Goal: Task Accomplishment & Management: Manage account settings

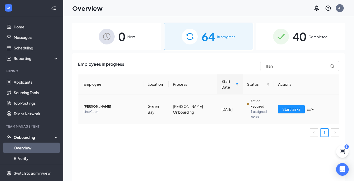
scroll to position [55, 0]
click at [301, 108] on button "Start tasks" at bounding box center [291, 109] width 27 height 8
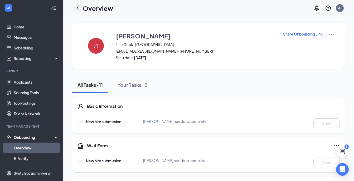
click at [81, 8] on div at bounding box center [77, 8] width 11 height 11
click at [78, 8] on icon "ChevronLeft" at bounding box center [77, 8] width 6 height 6
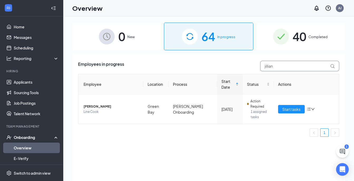
drag, startPoint x: 287, startPoint y: 68, endPoint x: 200, endPoint y: 70, distance: 86.6
click at [200, 70] on div "Employees in progress jillian" at bounding box center [208, 66] width 261 height 11
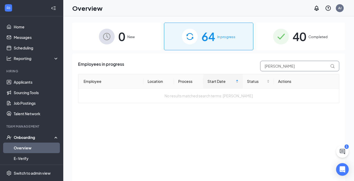
type input "[PERSON_NAME]"
drag, startPoint x: 284, startPoint y: 66, endPoint x: 196, endPoint y: 80, distance: 88.7
click at [196, 80] on div "Employees in progress [PERSON_NAME] Location Process Start Date Status Actions …" at bounding box center [208, 82] width 261 height 42
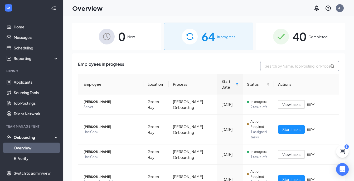
click at [271, 67] on input "text" at bounding box center [299, 66] width 79 height 11
type input "[PERSON_NAME]"
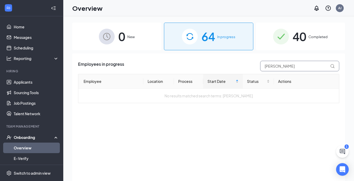
drag, startPoint x: 288, startPoint y: 65, endPoint x: 245, endPoint y: 65, distance: 42.9
click at [245, 65] on div "Employees in progress [PERSON_NAME]" at bounding box center [208, 66] width 261 height 11
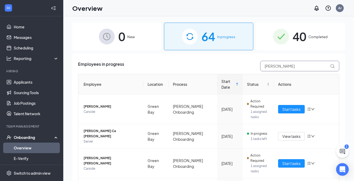
type input "[PERSON_NAME]"
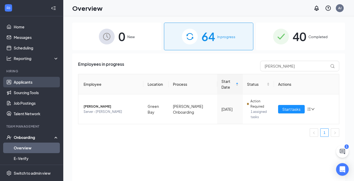
click at [21, 84] on link "Applicants" at bounding box center [36, 82] width 45 height 11
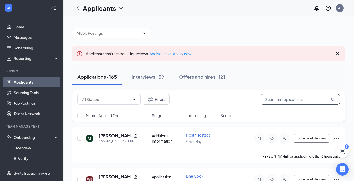
click at [276, 98] on input "text" at bounding box center [299, 99] width 79 height 11
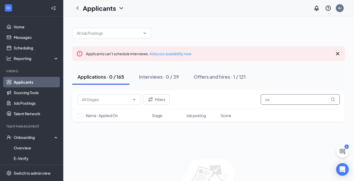
type input "c"
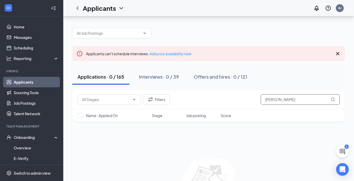
scroll to position [35, 0]
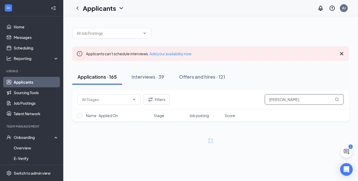
type input "[PERSON_NAME]"
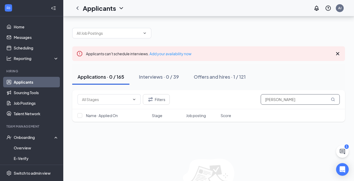
scroll to position [35, 0]
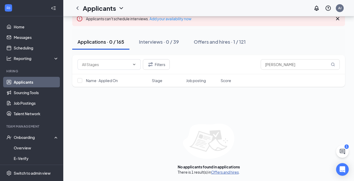
click at [228, 172] on link "Offers and hires" at bounding box center [225, 172] width 28 height 5
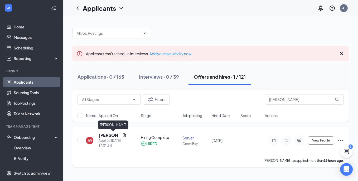
click at [102, 136] on h5 "[PERSON_NAME]" at bounding box center [109, 135] width 22 height 6
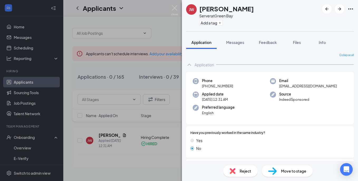
click at [144, 99] on div "[PERSON_NAME] Server at [GEOGRAPHIC_DATA] Add a tag Application Messages Feedba…" at bounding box center [179, 90] width 358 height 181
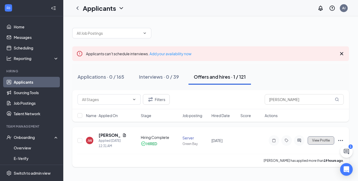
click at [324, 137] on button "View Profile" at bounding box center [320, 140] width 27 height 8
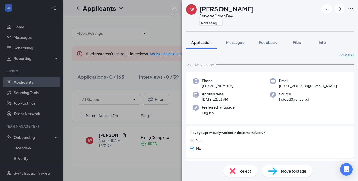
click at [175, 13] on img at bounding box center [174, 10] width 7 height 10
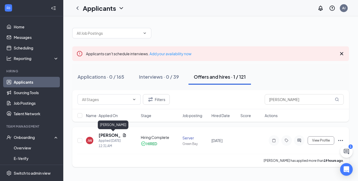
click at [105, 138] on div "Applied [DATE] 12:31 AM" at bounding box center [112, 143] width 28 height 11
click at [105, 135] on h5 "[PERSON_NAME]" at bounding box center [109, 135] width 22 height 6
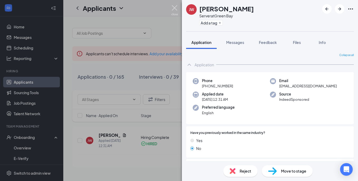
click at [175, 9] on img at bounding box center [174, 10] width 7 height 10
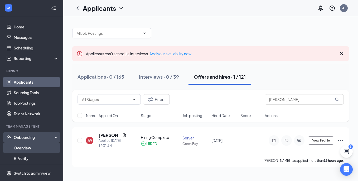
click at [35, 148] on link "Overview" at bounding box center [36, 148] width 45 height 11
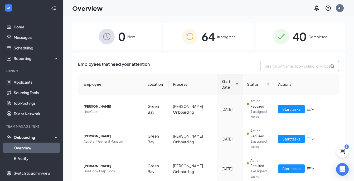
click at [279, 66] on input "text" at bounding box center [299, 66] width 79 height 11
type input "[PERSON_NAME]"
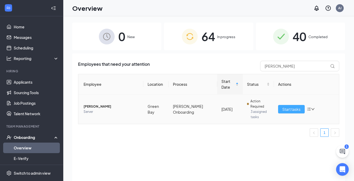
click at [284, 110] on span "Start tasks" at bounding box center [291, 109] width 18 height 6
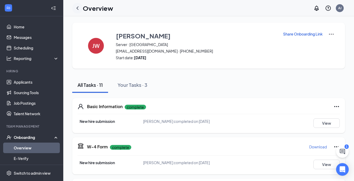
click at [76, 9] on icon "ChevronLeft" at bounding box center [77, 8] width 6 height 6
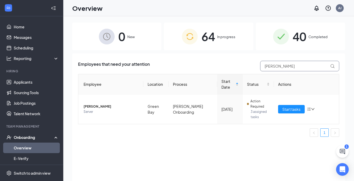
drag, startPoint x: 283, startPoint y: 67, endPoint x: 244, endPoint y: 68, distance: 39.0
click at [244, 68] on div "Employees that need your attention [PERSON_NAME]" at bounding box center [208, 66] width 261 height 11
type input "[PERSON_NAME]"
click at [294, 111] on span "Start tasks" at bounding box center [291, 109] width 18 height 6
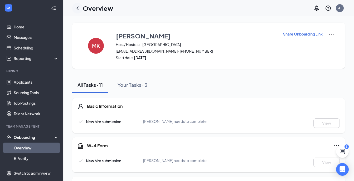
click at [77, 8] on icon "ChevronLeft" at bounding box center [77, 7] width 2 height 3
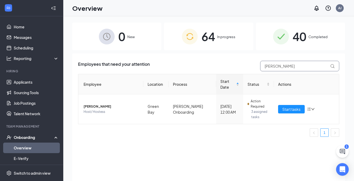
drag, startPoint x: 269, startPoint y: 68, endPoint x: 239, endPoint y: 66, distance: 29.5
click at [239, 66] on div "Employees that need your attention [PERSON_NAME]" at bounding box center [208, 66] width 261 height 11
type input "[PERSON_NAME]"
click at [298, 107] on span "Start tasks" at bounding box center [291, 109] width 18 height 6
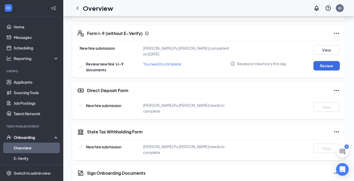
scroll to position [158, 0]
click at [330, 45] on button "View" at bounding box center [326, 49] width 26 height 9
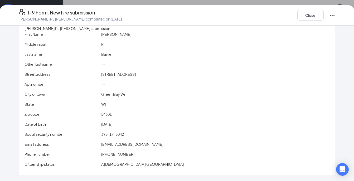
scroll to position [206, 0]
click at [316, 17] on button "Close" at bounding box center [310, 15] width 26 height 11
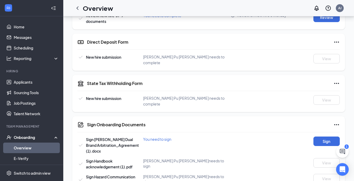
scroll to position [199, 0]
